Goal: Task Accomplishment & Management: Use online tool/utility

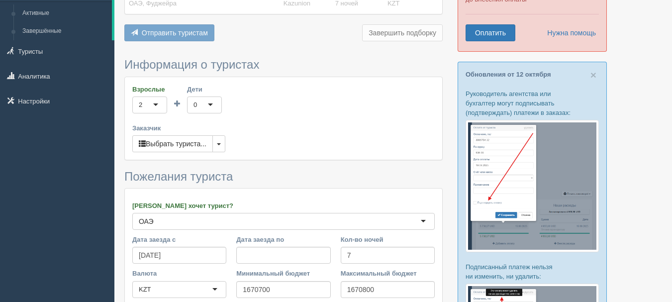
scroll to position [99, 0]
click at [225, 148] on button "button" at bounding box center [218, 143] width 13 height 17
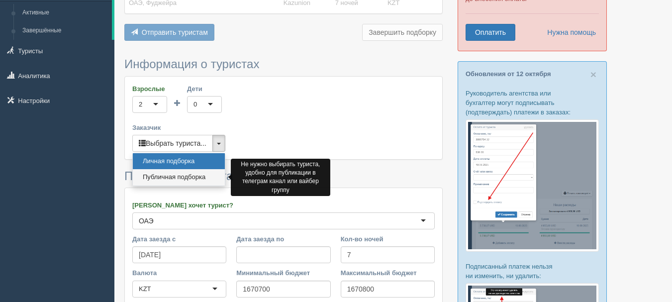
click at [211, 179] on link "Публичная подборка" at bounding box center [179, 177] width 92 height 16
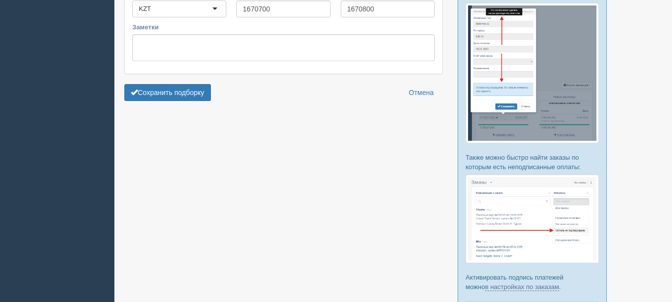
scroll to position [398, 0]
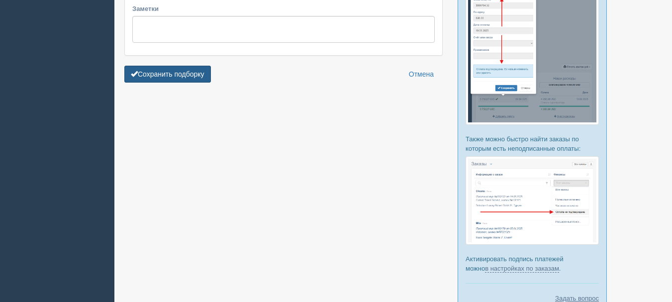
click at [181, 80] on button "Сохранить подборку" at bounding box center [167, 74] width 87 height 17
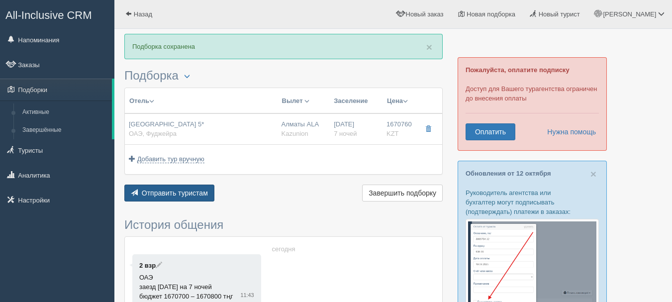
click at [178, 193] on span "Отправить туристам" at bounding box center [175, 193] width 66 height 8
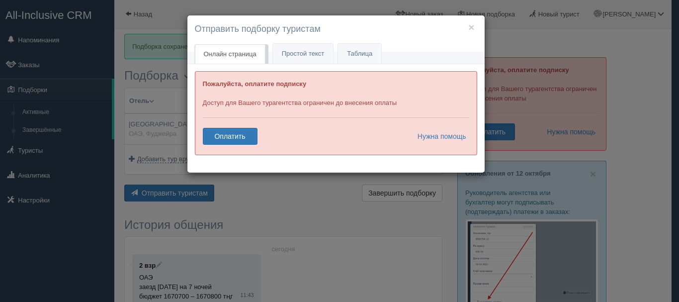
click at [476, 26] on h4 "Отправить подборку туристам" at bounding box center [336, 29] width 283 height 13
click at [472, 27] on button "×" at bounding box center [472, 27] width 6 height 10
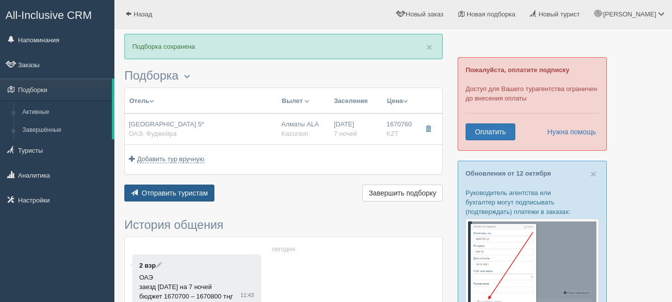
click at [191, 193] on span "Отправить туристам" at bounding box center [175, 193] width 66 height 8
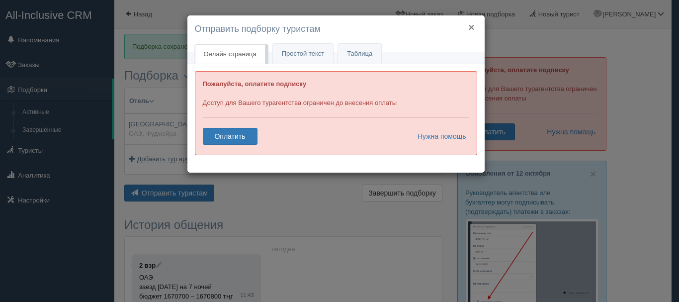
click at [472, 28] on button "×" at bounding box center [472, 27] width 6 height 10
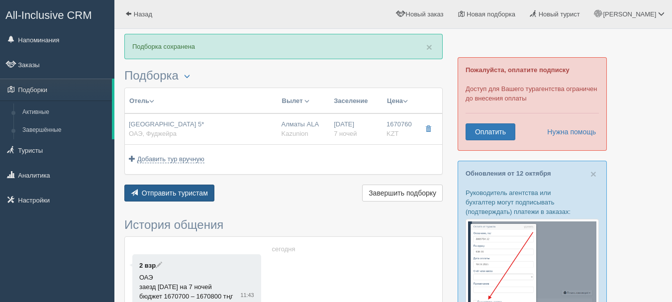
click at [166, 201] on button "Отправить туристам Отправить" at bounding box center [169, 193] width 90 height 17
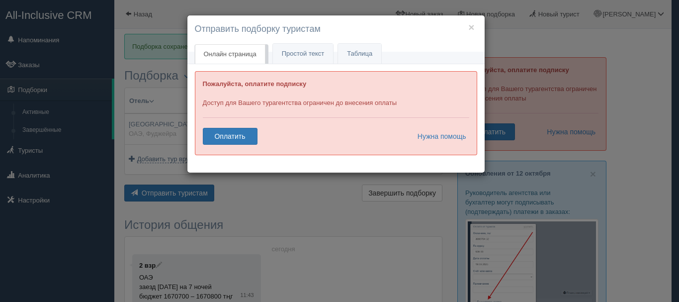
click at [476, 26] on h4 "Отправить подборку туристам" at bounding box center [336, 29] width 283 height 13
click at [474, 27] on button "×" at bounding box center [472, 27] width 6 height 10
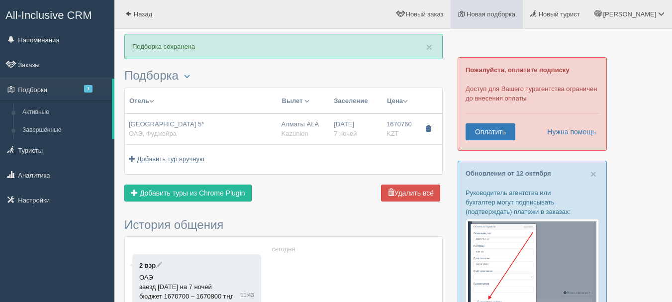
click at [511, 6] on link "Новая подборка" at bounding box center [487, 14] width 72 height 28
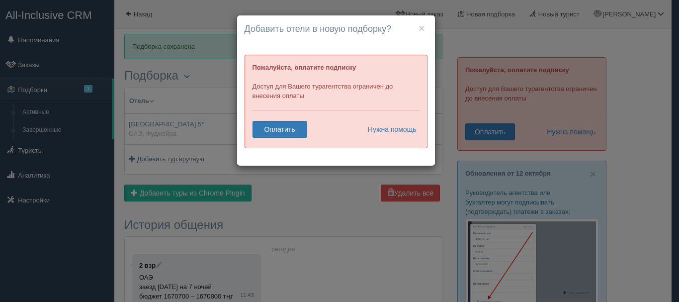
click at [426, 30] on h4 "Добавить отели в новую подборку?" at bounding box center [336, 29] width 183 height 13
click at [424, 30] on button "×" at bounding box center [422, 28] width 6 height 10
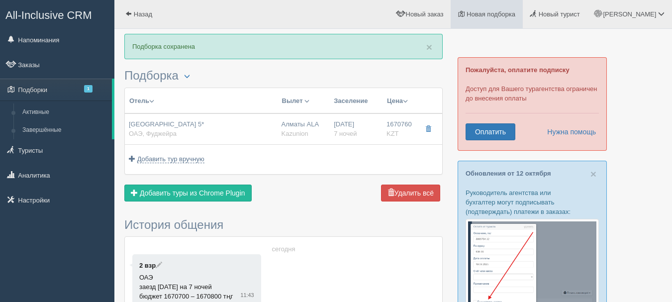
click at [515, 12] on span "Новая подборка" at bounding box center [491, 13] width 49 height 7
